Goal: Information Seeking & Learning: Learn about a topic

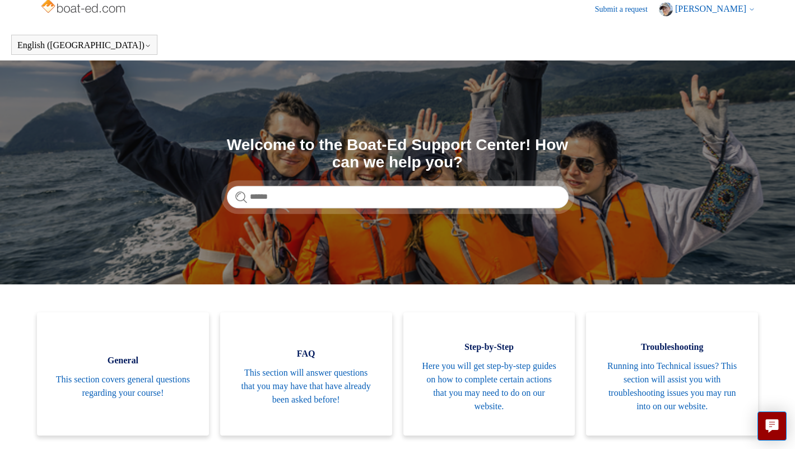
scroll to position [5, 0]
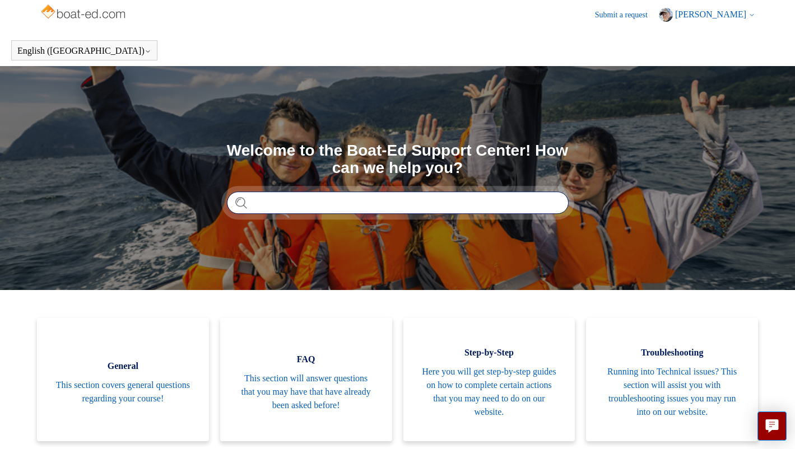
click at [405, 201] on input "Search" at bounding box center [398, 203] width 342 height 22
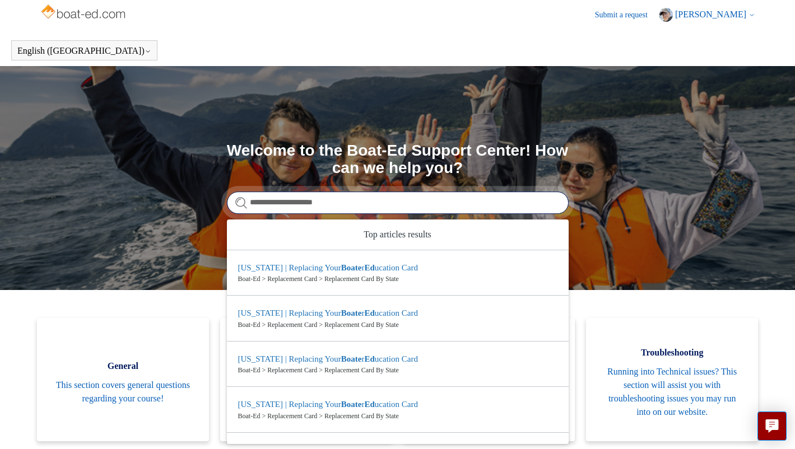
type input "**********"
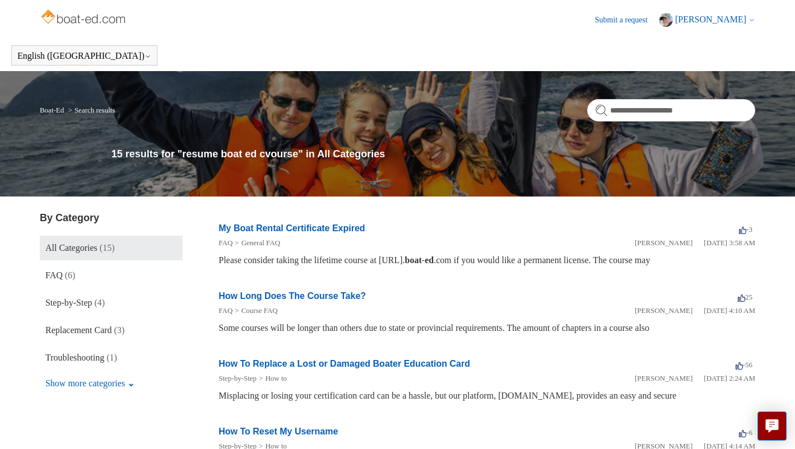
click at [638, 19] on link "Submit a request" at bounding box center [627, 20] width 64 height 12
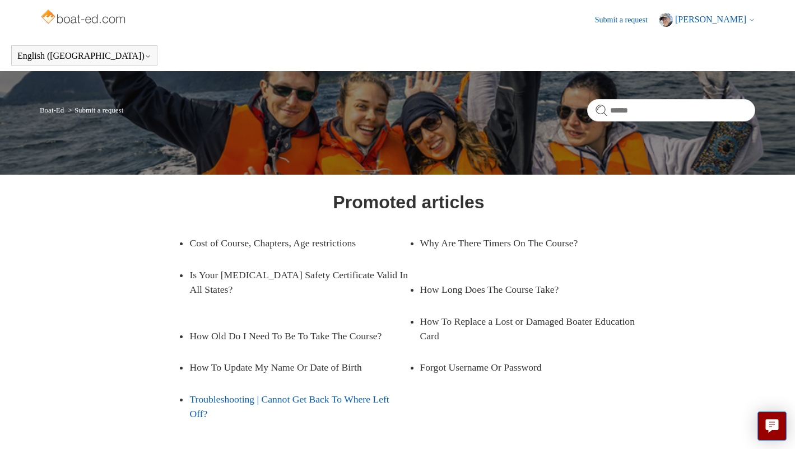
click at [308, 397] on link "Troubleshooting | Cannot Get Back To Where Left Off?" at bounding box center [298, 407] width 219 height 47
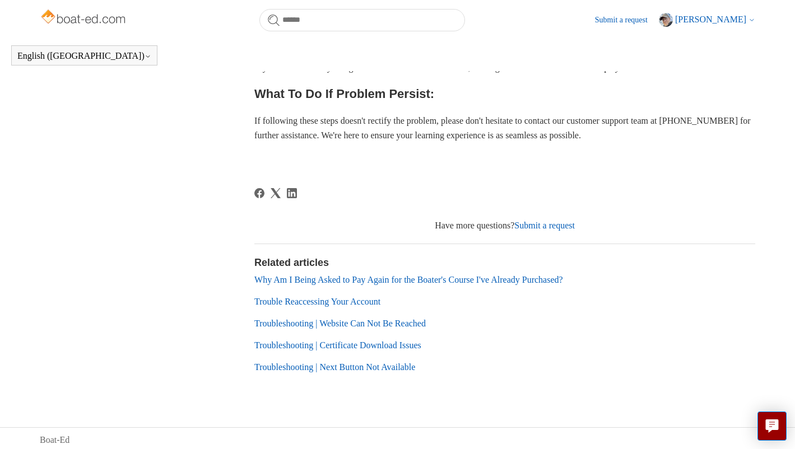
scroll to position [513, 0]
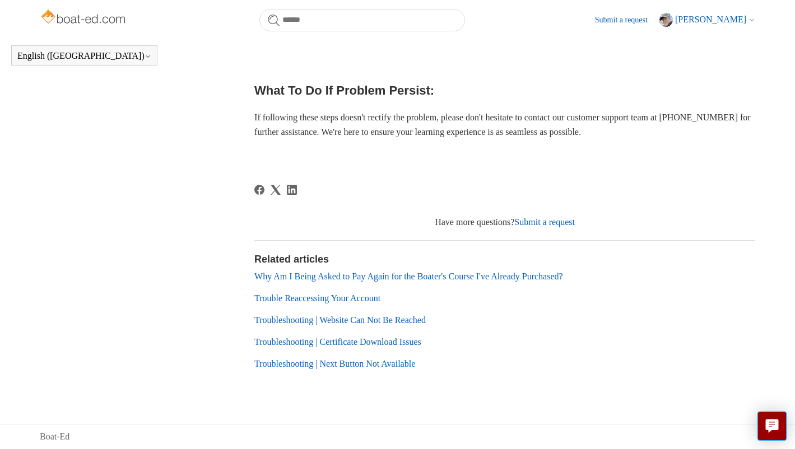
click at [337, 303] on link "Trouble Reaccessing Your Account" at bounding box center [317, 299] width 126 height 10
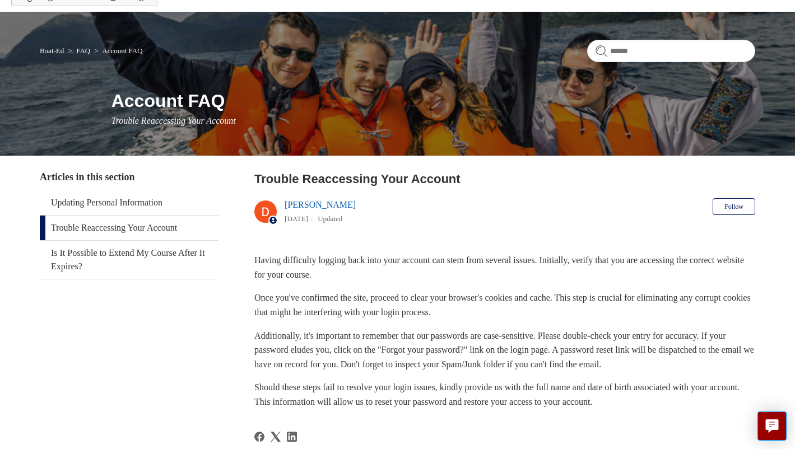
scroll to position [81, 0]
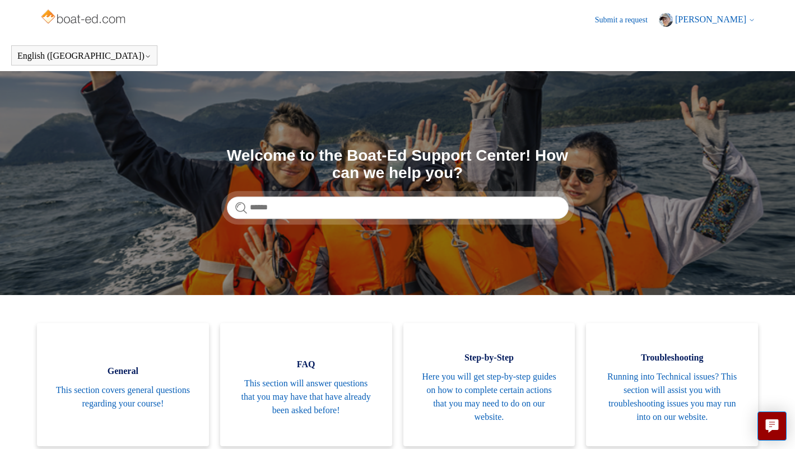
click at [727, 18] on span "[PERSON_NAME]" at bounding box center [710, 20] width 71 height 10
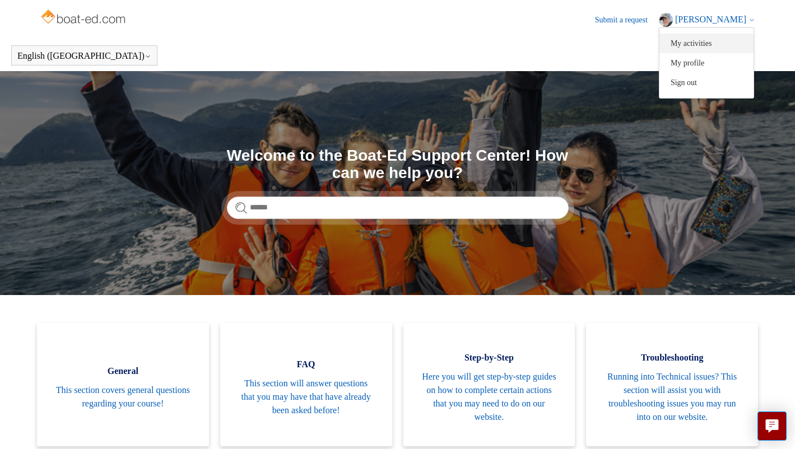
click at [714, 43] on link "My activities" at bounding box center [707, 44] width 94 height 20
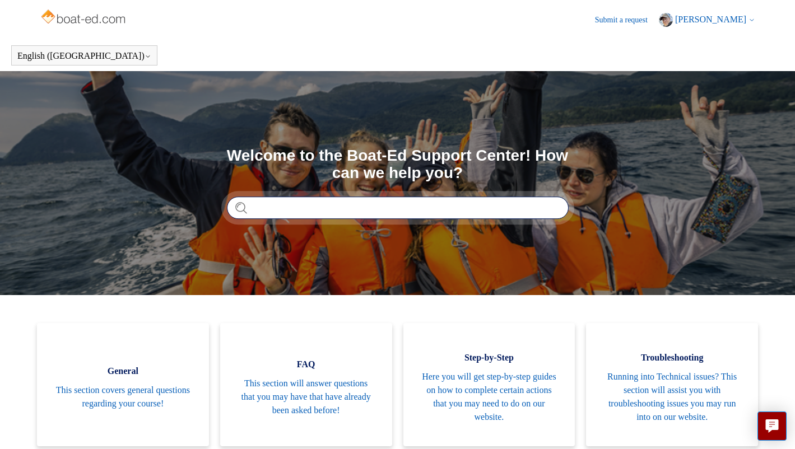
click at [304, 208] on input "Search" at bounding box center [398, 208] width 342 height 22
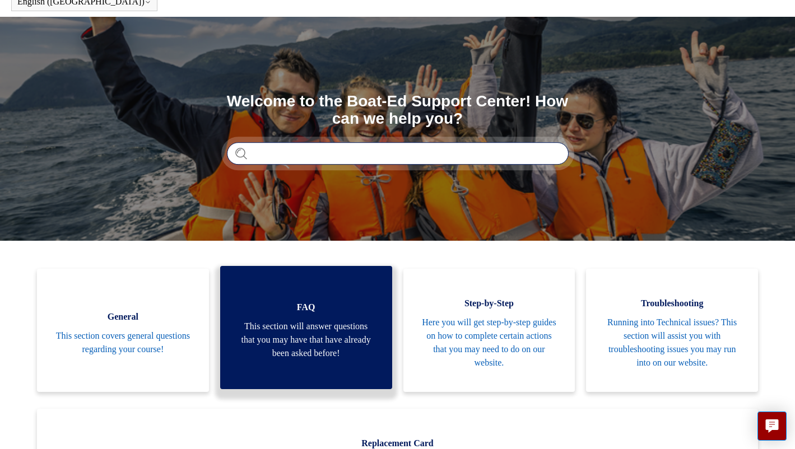
scroll to position [76, 0]
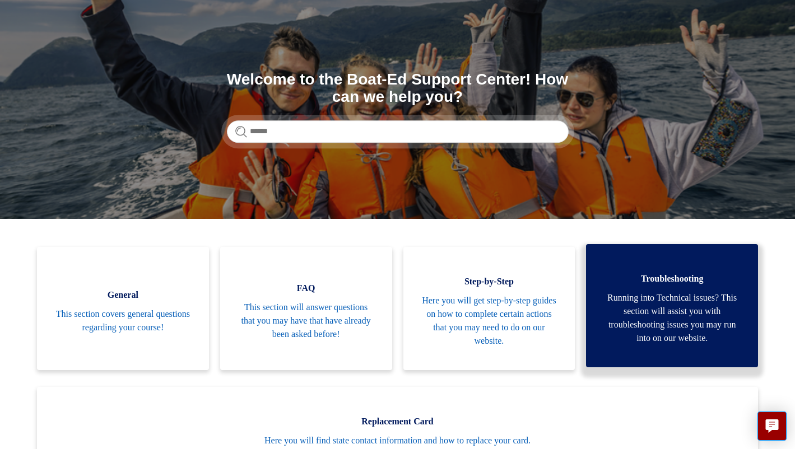
click at [690, 335] on span "Running into Technical issues? This section will assist you with troubleshootin…" at bounding box center [672, 318] width 138 height 54
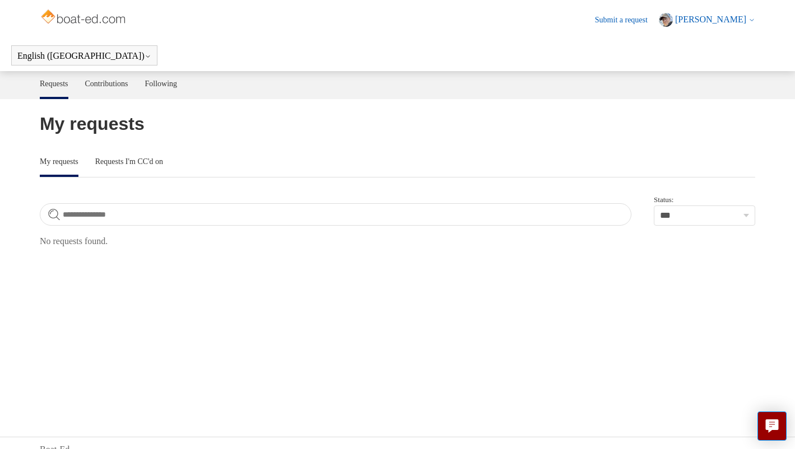
click at [708, 16] on span "[PERSON_NAME]" at bounding box center [710, 20] width 71 height 10
click at [711, 66] on link "My profile" at bounding box center [707, 63] width 94 height 20
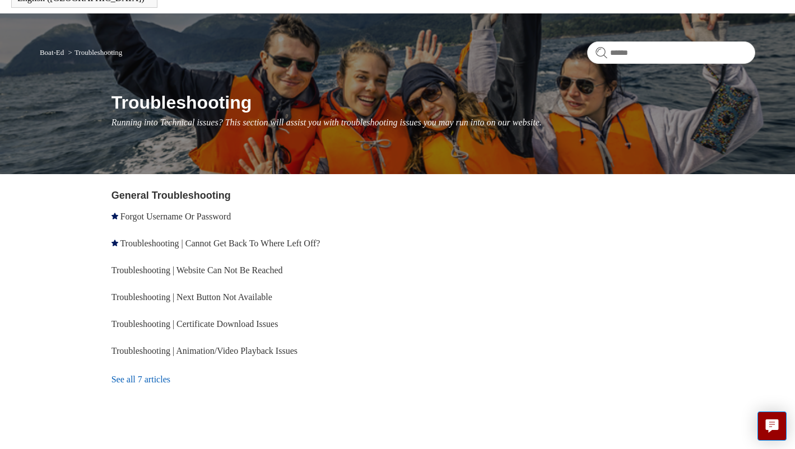
scroll to position [62, 0]
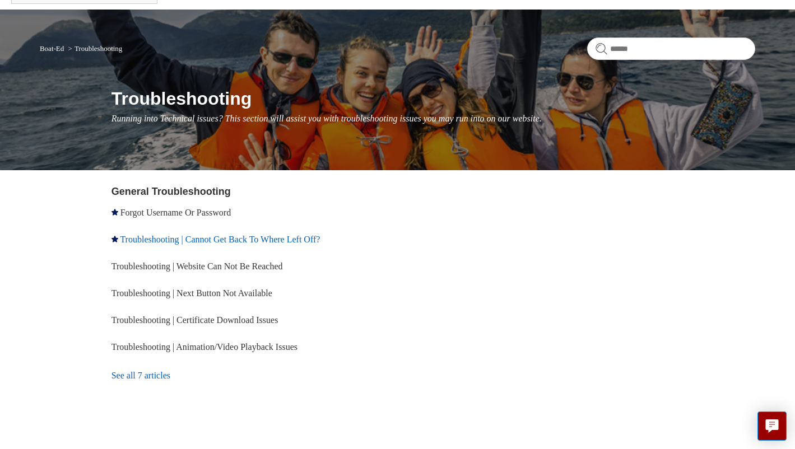
click at [304, 239] on link "Troubleshooting | Cannot Get Back To Where Left Off?" at bounding box center [220, 240] width 200 height 10
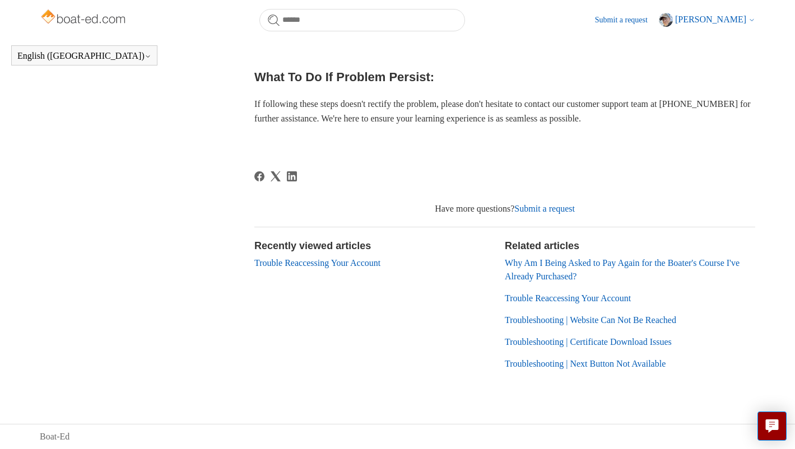
scroll to position [537, 0]
click at [619, 263] on link "Why Am I Being Asked to Pay Again for the Boater's Course I've Already Purchase…" at bounding box center [622, 269] width 235 height 23
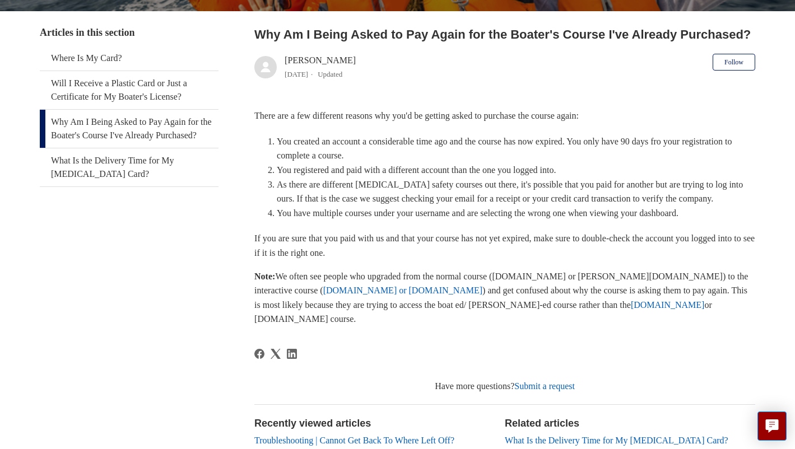
scroll to position [211, 0]
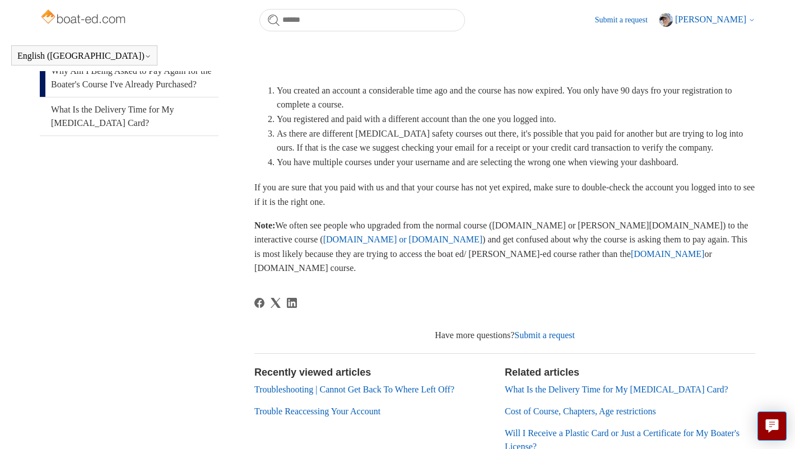
click at [542, 331] on link "Submit a request" at bounding box center [544, 336] width 61 height 10
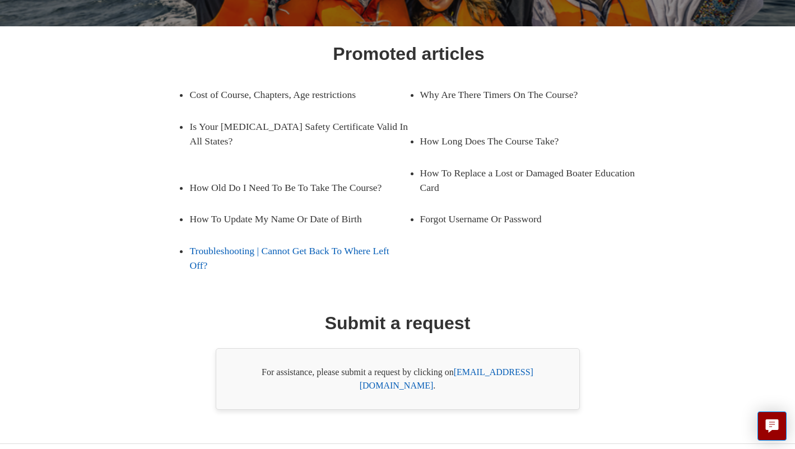
scroll to position [155, 0]
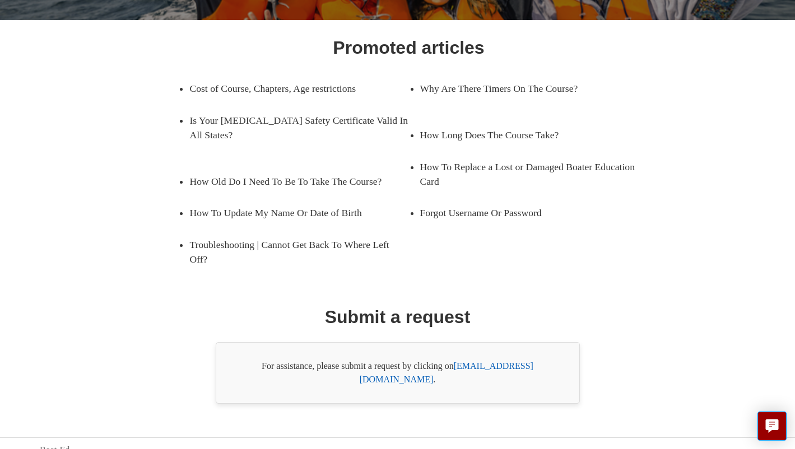
click at [495, 366] on link "[EMAIL_ADDRESS][DOMAIN_NAME]" at bounding box center [447, 372] width 174 height 23
